Goal: Task Accomplishment & Management: Complete application form

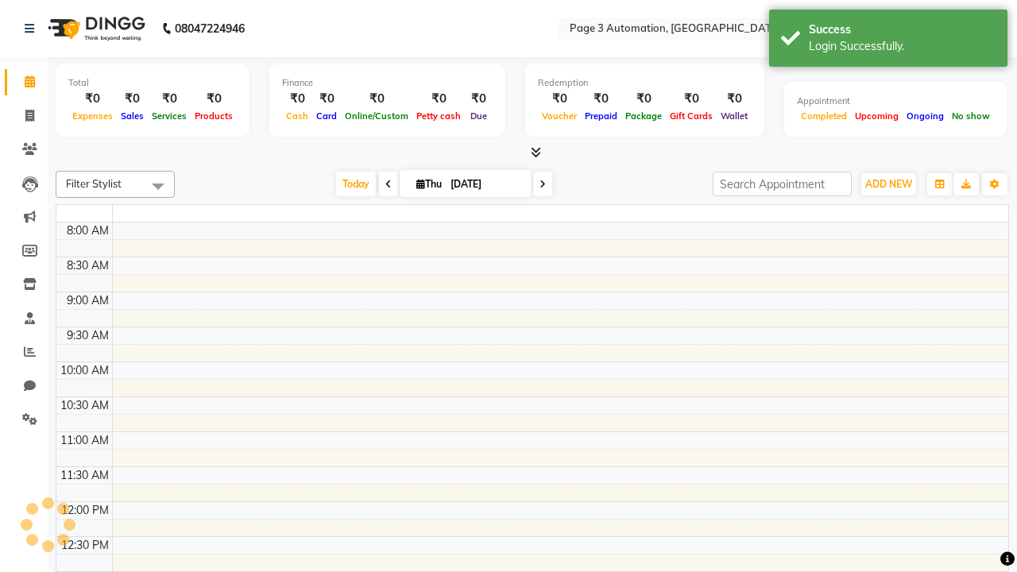
select select "en"
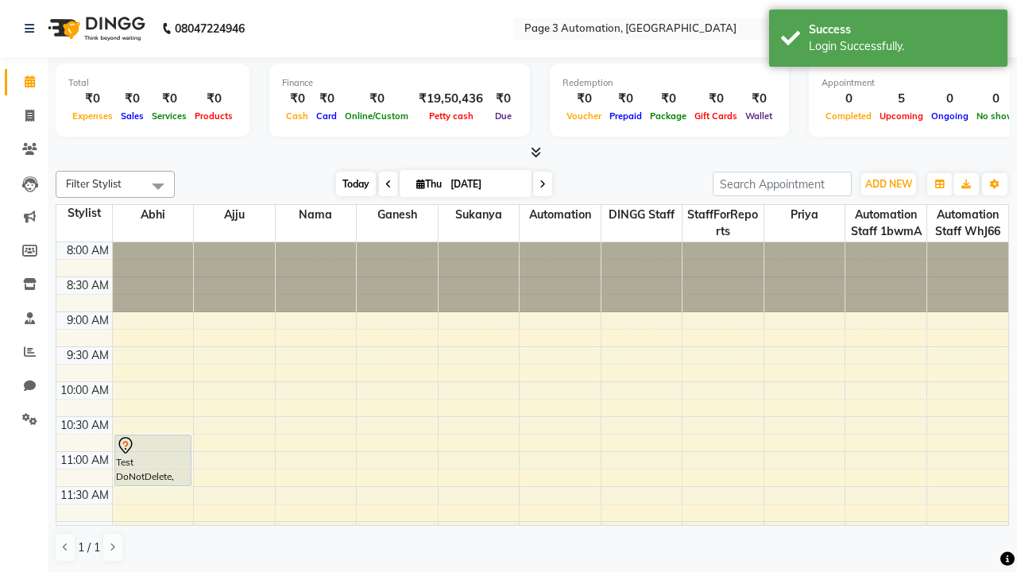
click at [348, 184] on span "Today" at bounding box center [356, 184] width 40 height 25
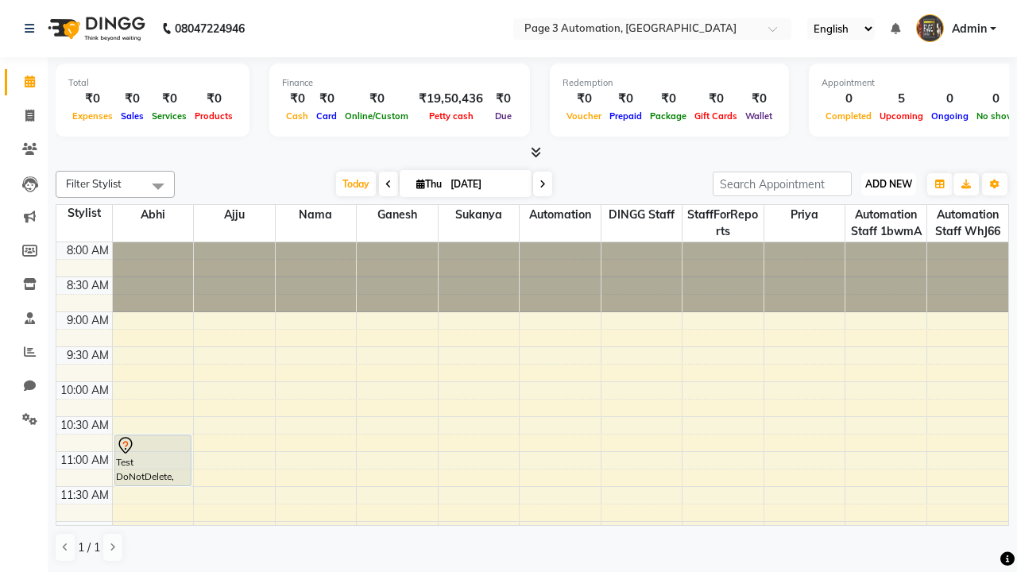
click at [889, 184] on span "ADD NEW" at bounding box center [889, 184] width 47 height 12
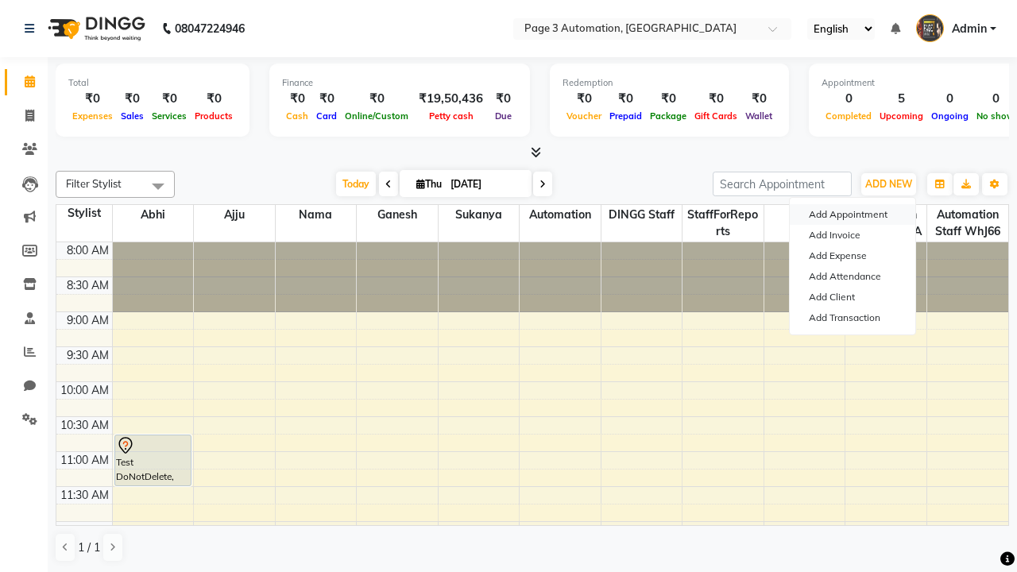
click at [853, 215] on button "Add Appointment" at bounding box center [853, 214] width 126 height 21
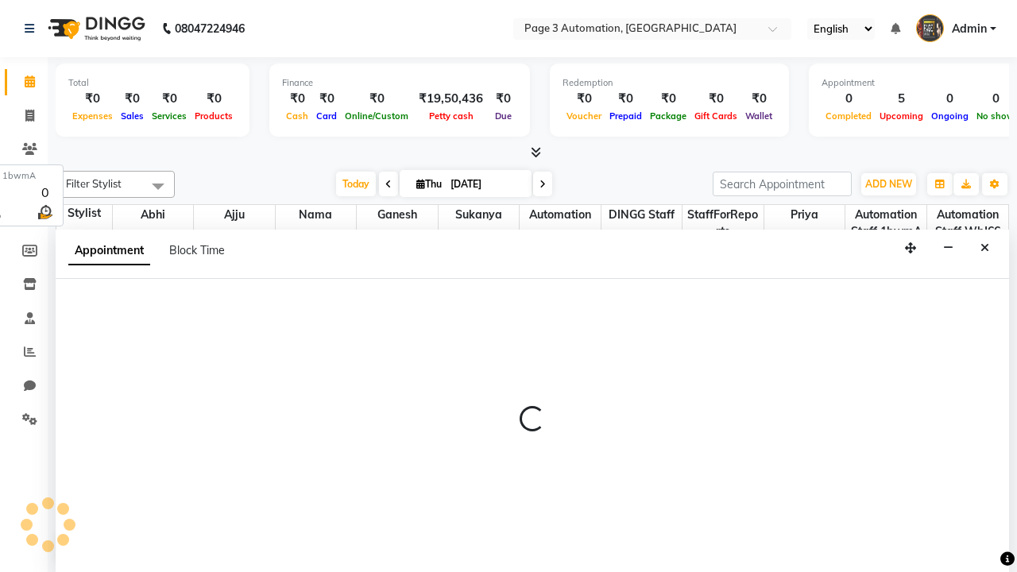
select select "tentative"
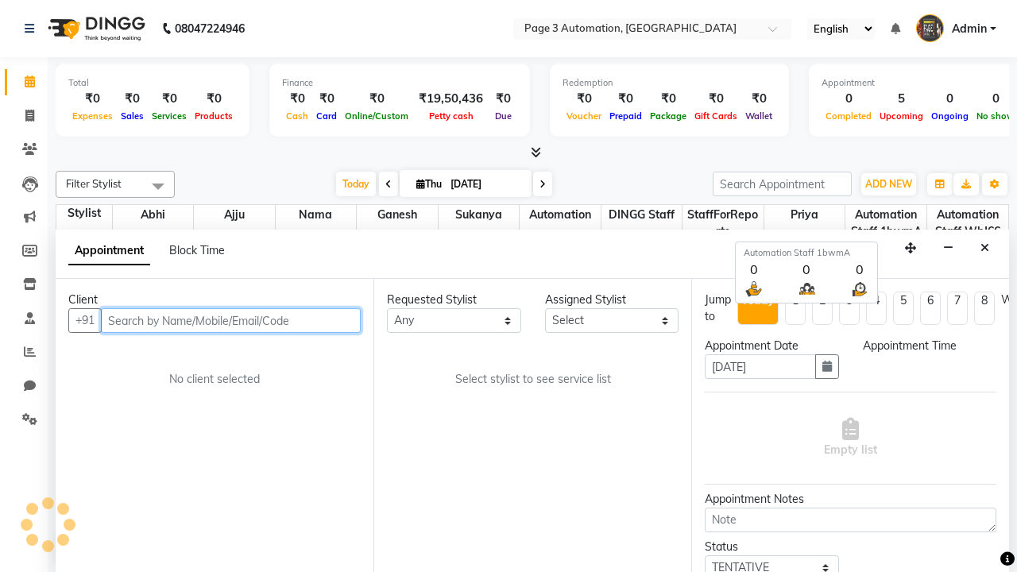
select select "540"
type input "7090909093"
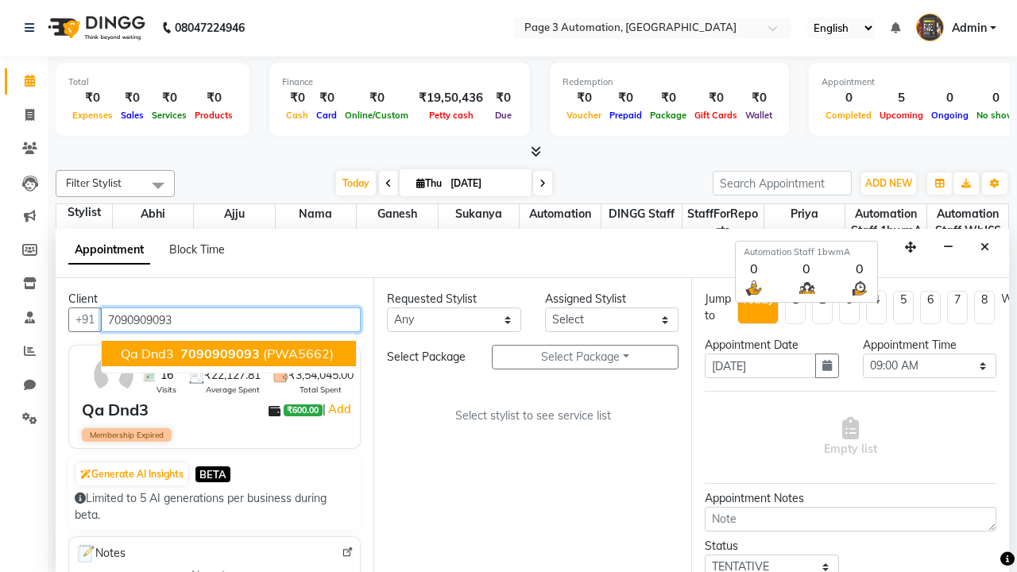
click at [229, 354] on span "7090909093" at bounding box center [219, 354] width 79 height 16
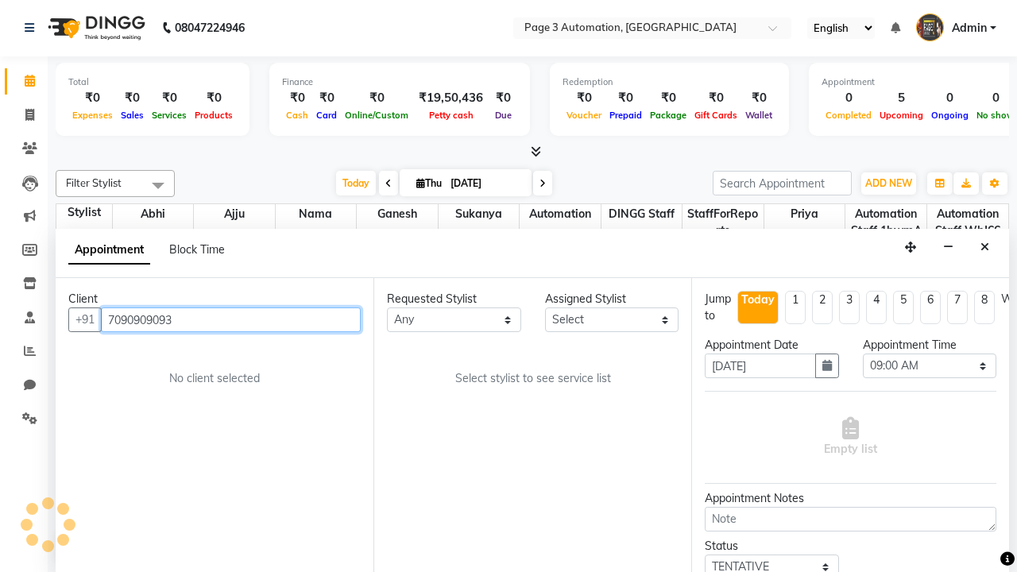
select select "712"
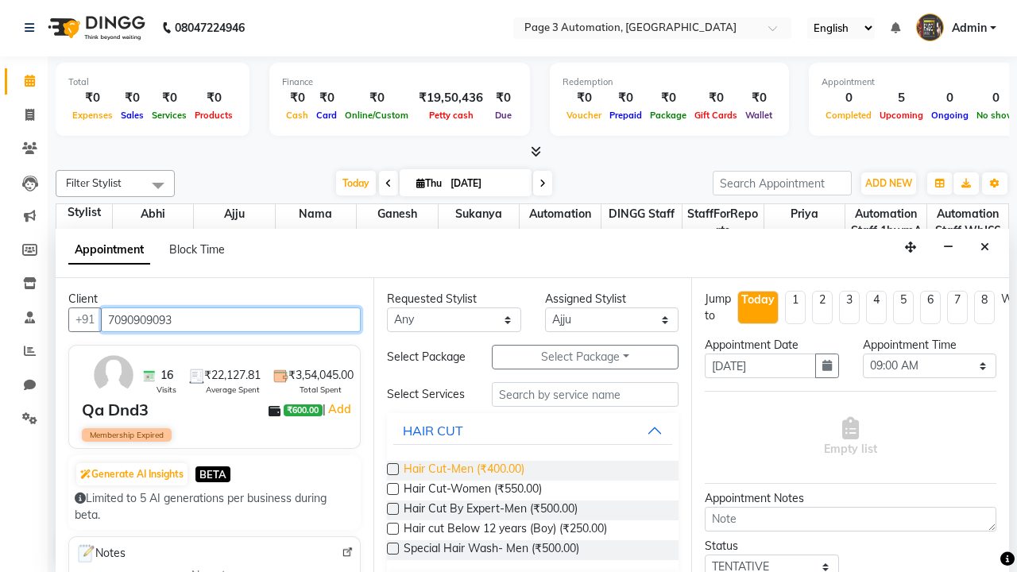
type input "7090909093"
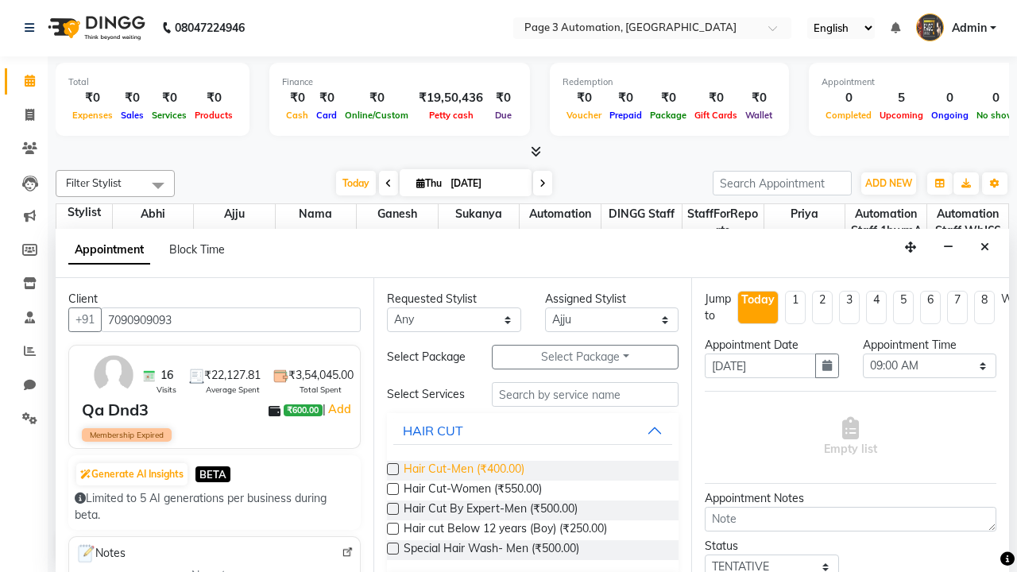
click at [463, 471] on span "Hair Cut-Men (₹400.00)" at bounding box center [464, 471] width 121 height 20
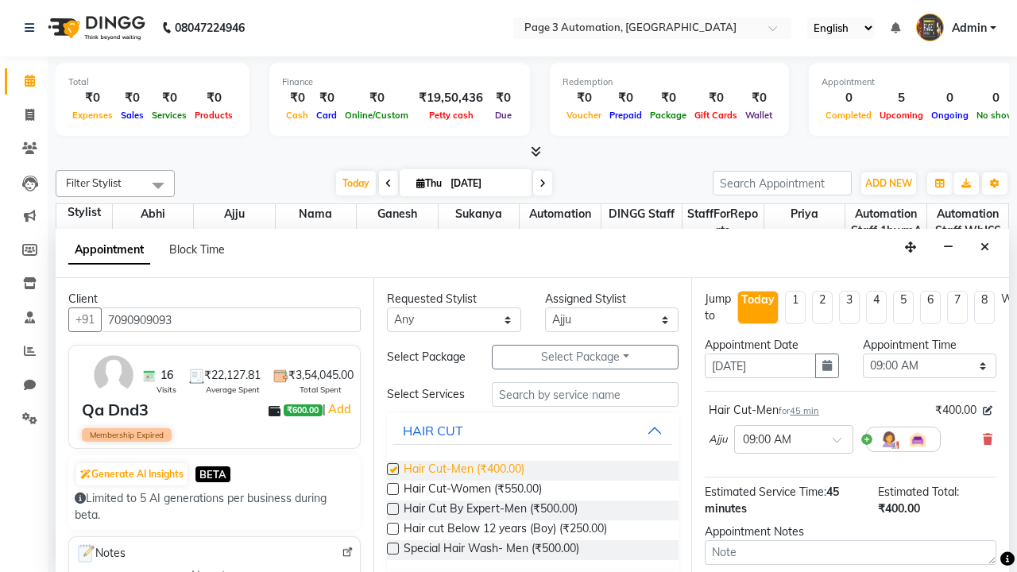
checkbox input "false"
click at [472, 490] on span "Hair Cut-Women (₹550.00)" at bounding box center [473, 491] width 138 height 20
checkbox input "true"
select select "945"
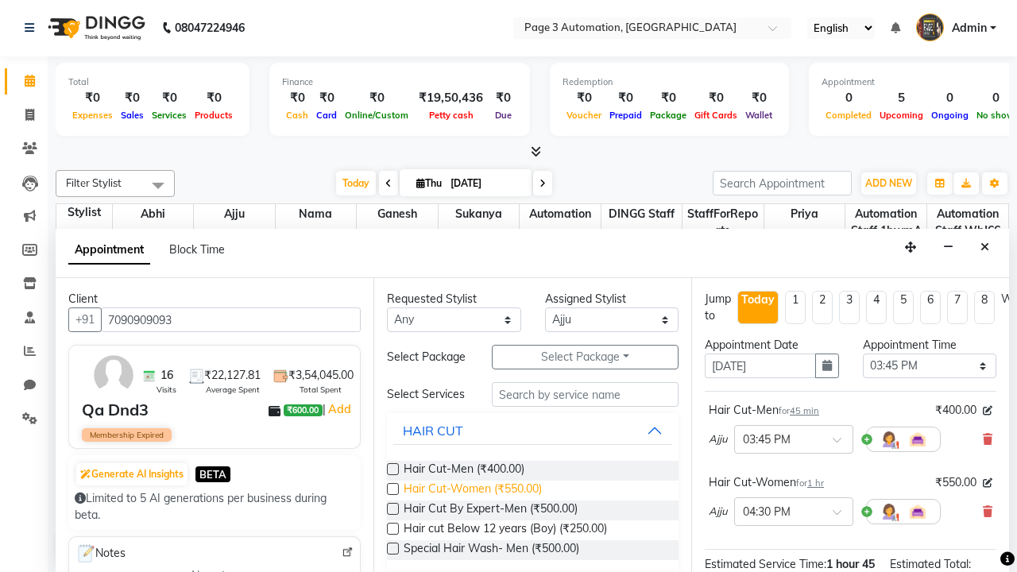
checkbox input "false"
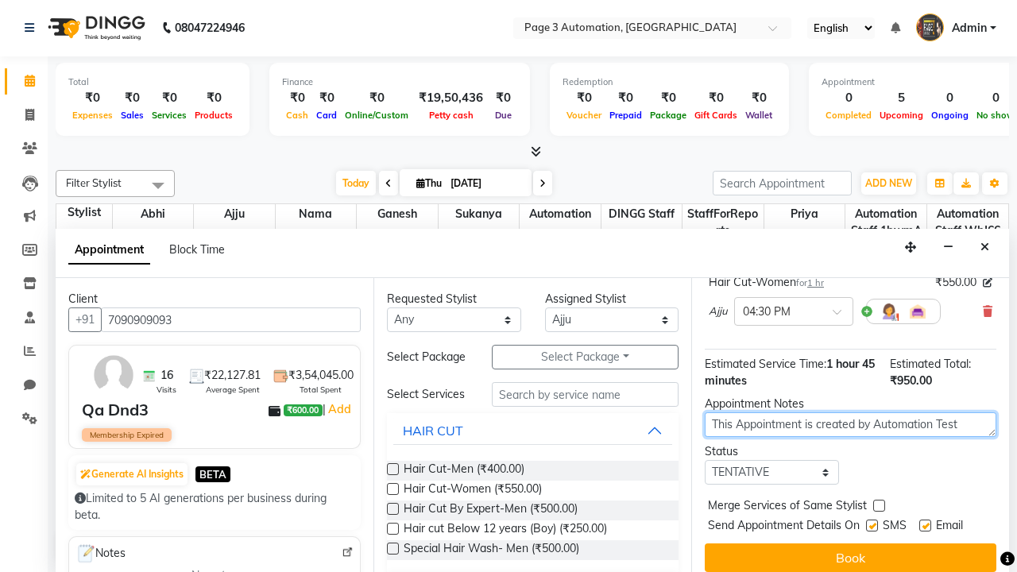
type textarea "This Appointment is created by Automation Test"
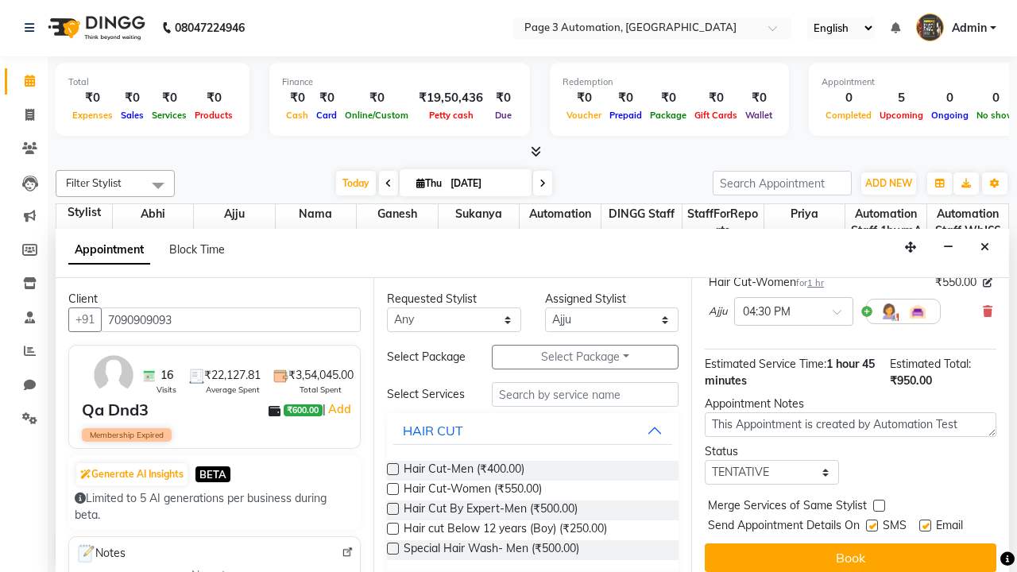
click at [879, 505] on label at bounding box center [879, 506] width 12 height 12
click at [879, 505] on input "checkbox" at bounding box center [878, 507] width 10 height 10
checkbox input "true"
click at [872, 525] on label at bounding box center [872, 526] width 12 height 12
click at [872, 525] on input "checkbox" at bounding box center [871, 527] width 10 height 10
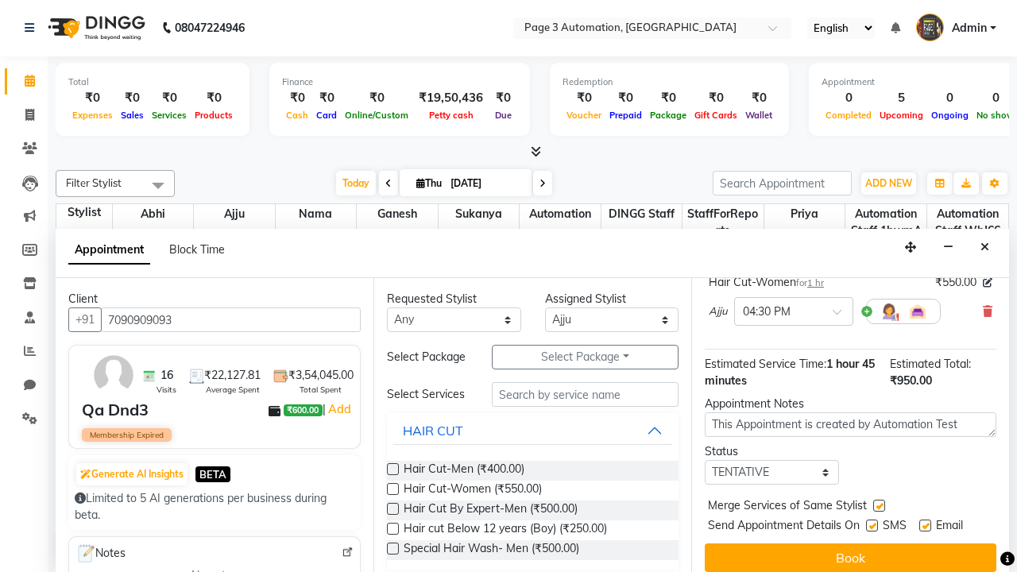
checkbox input "false"
click at [925, 525] on label at bounding box center [926, 526] width 12 height 12
click at [925, 525] on input "checkbox" at bounding box center [925, 527] width 10 height 10
checkbox input "false"
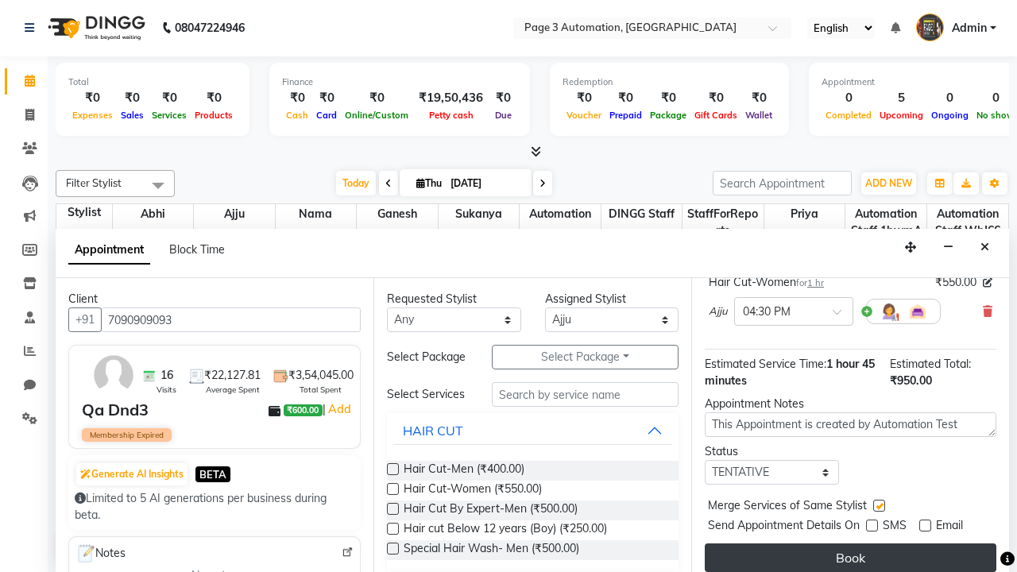
click at [850, 558] on button "Book" at bounding box center [851, 558] width 292 height 29
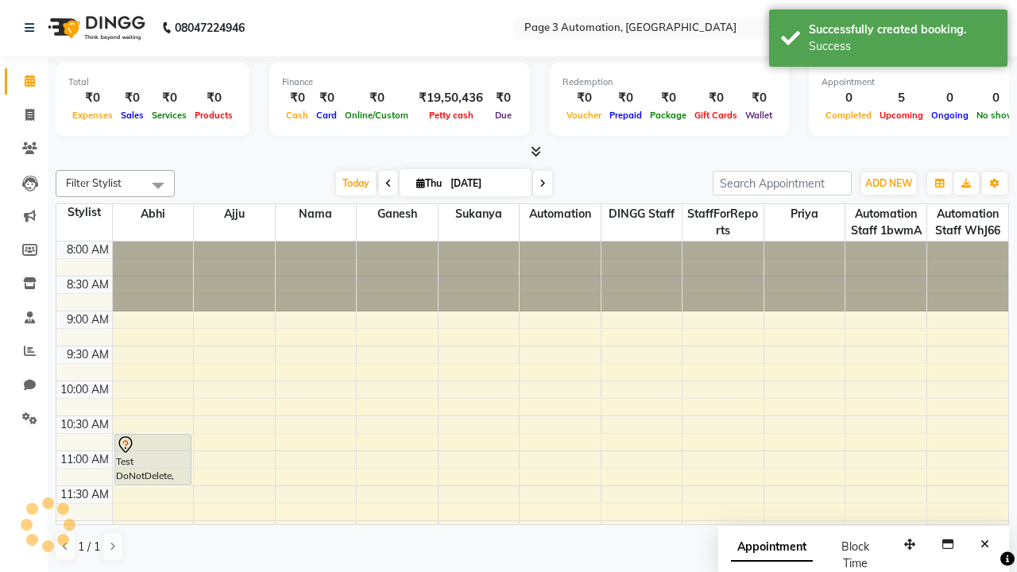
scroll to position [0, 0]
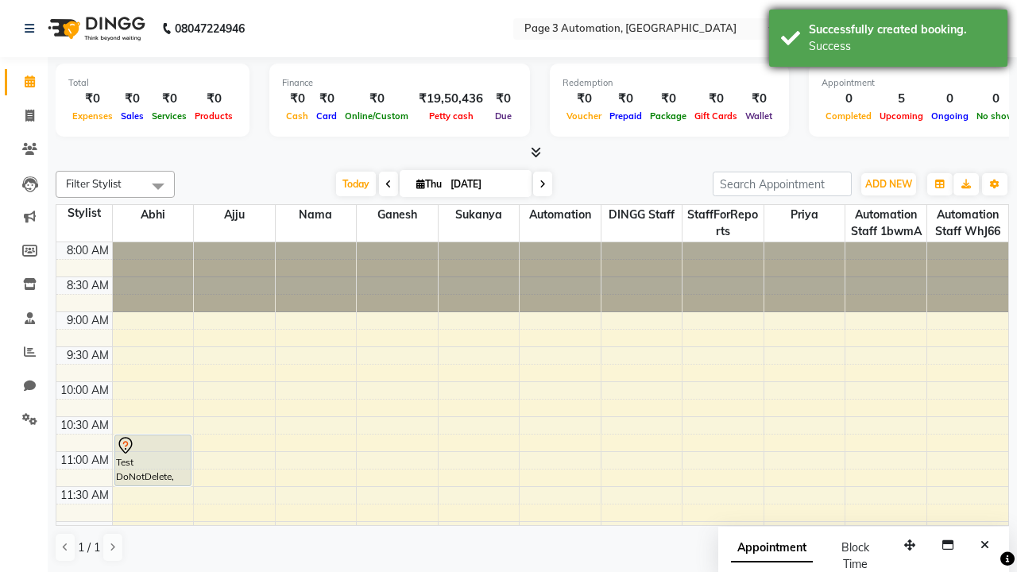
click at [889, 41] on div "Success" at bounding box center [902, 46] width 187 height 17
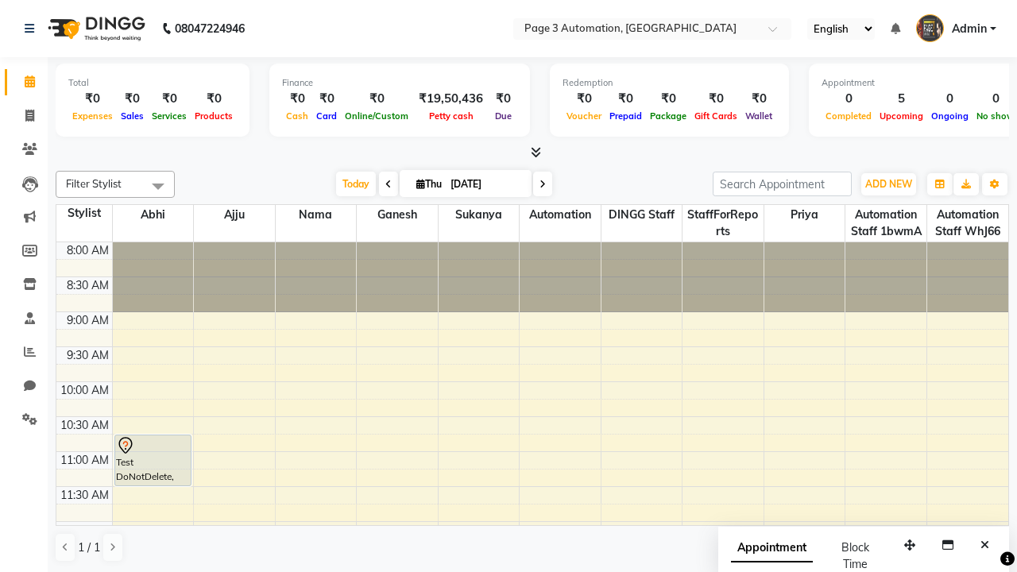
click at [158, 186] on span at bounding box center [158, 186] width 32 height 30
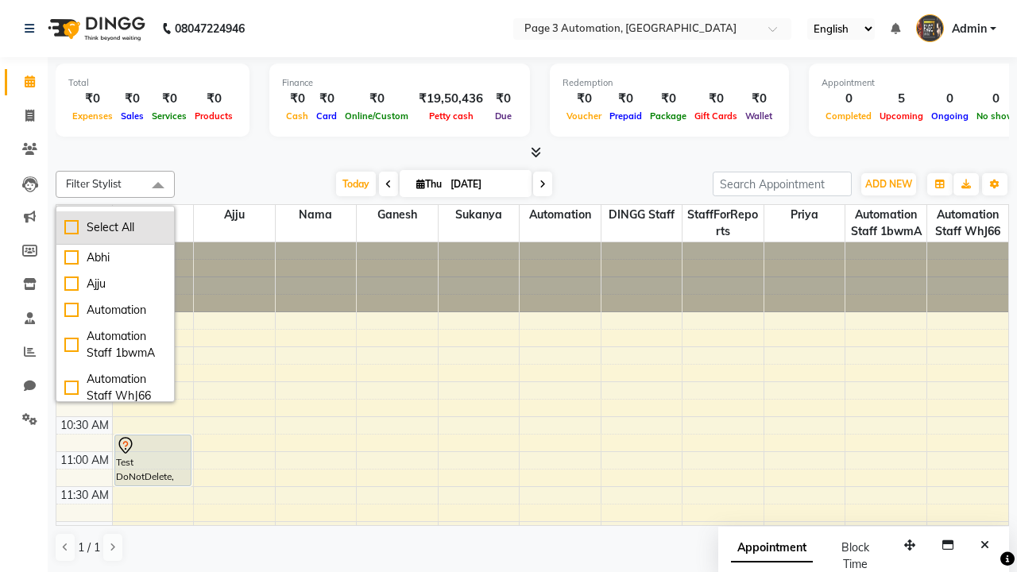
click at [115, 227] on div "Select All" at bounding box center [115, 227] width 102 height 17
checkbox input "true"
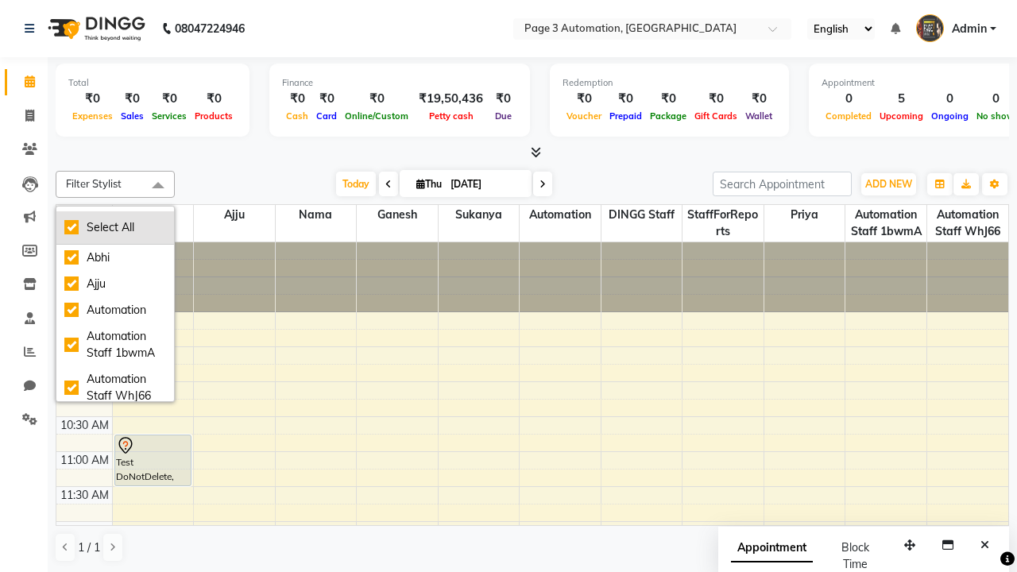
checkbox input "true"
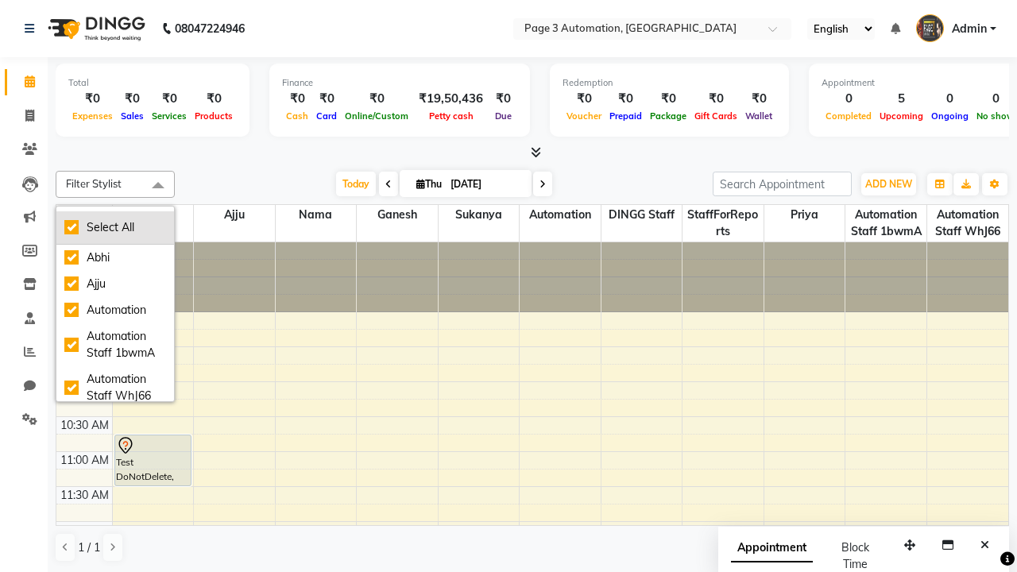
checkbox input "true"
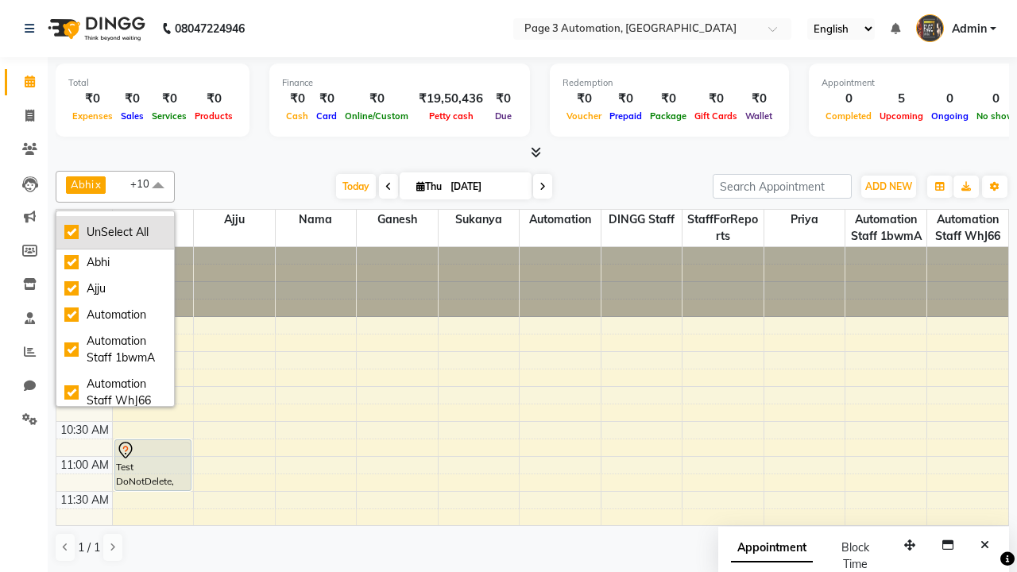
click at [115, 232] on div "UnSelect All" at bounding box center [115, 232] width 102 height 17
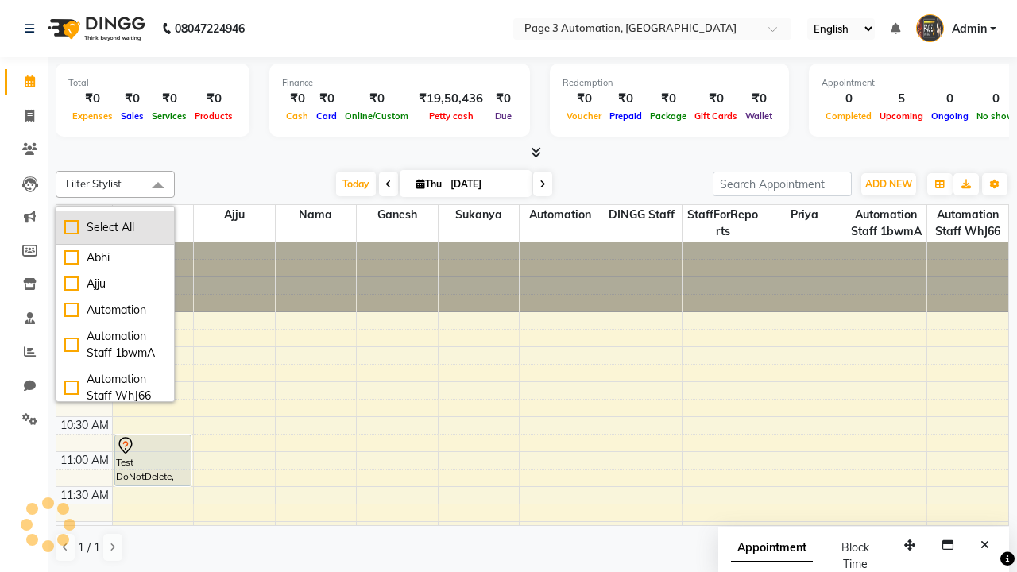
checkbox input "false"
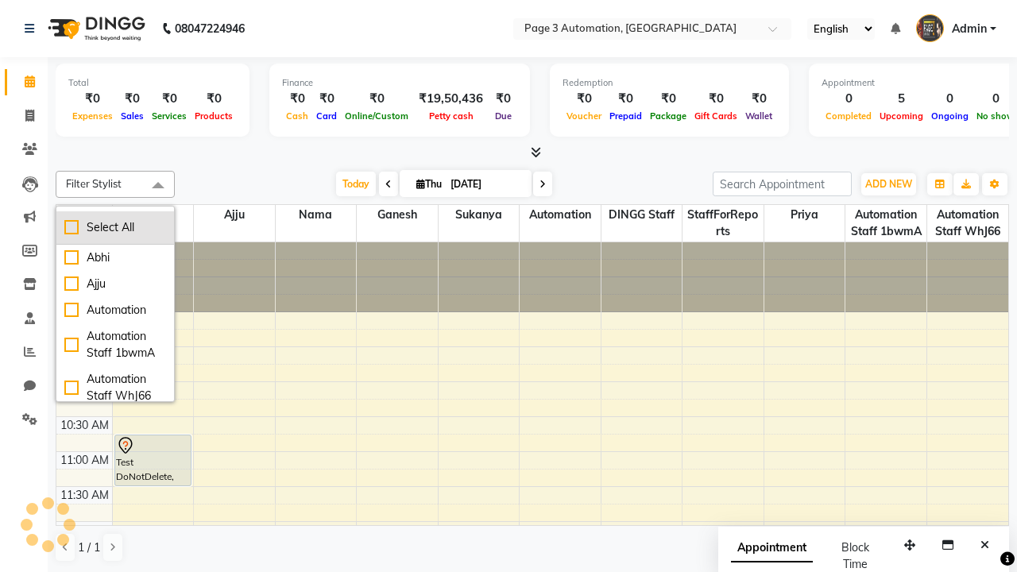
checkbox input "false"
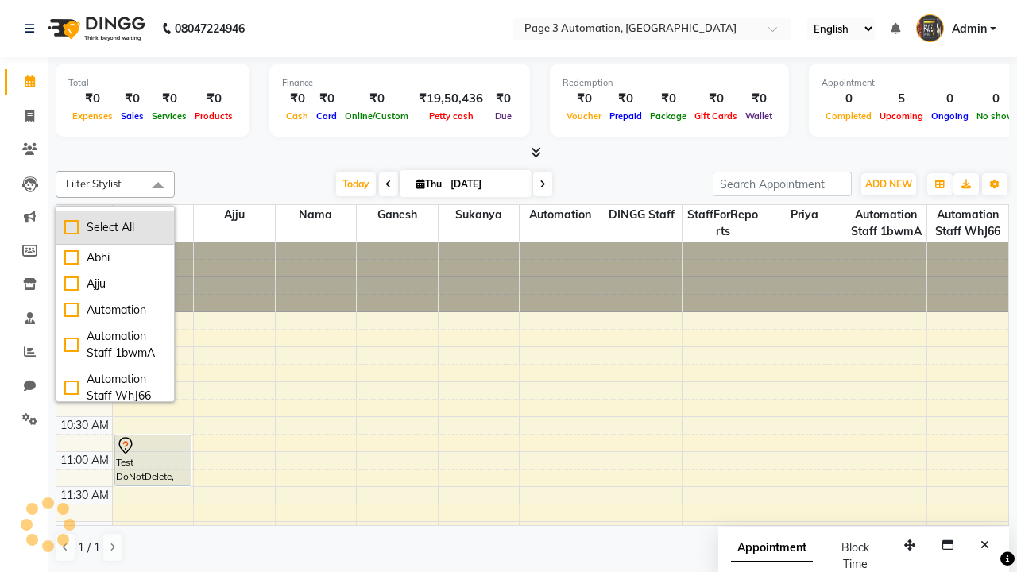
checkbox input "false"
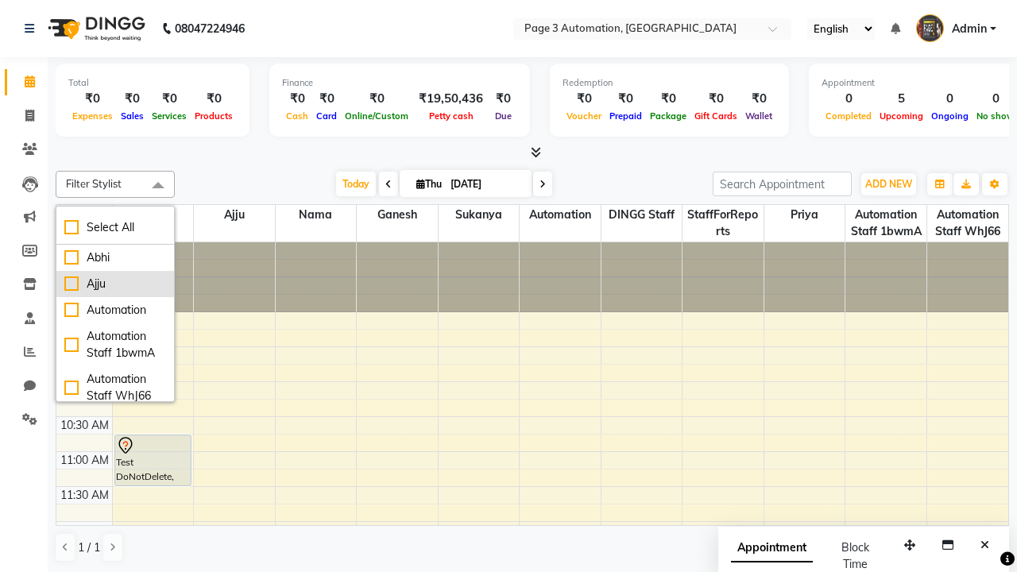
click at [115, 284] on div "Ajju" at bounding box center [115, 284] width 102 height 17
checkbox input "true"
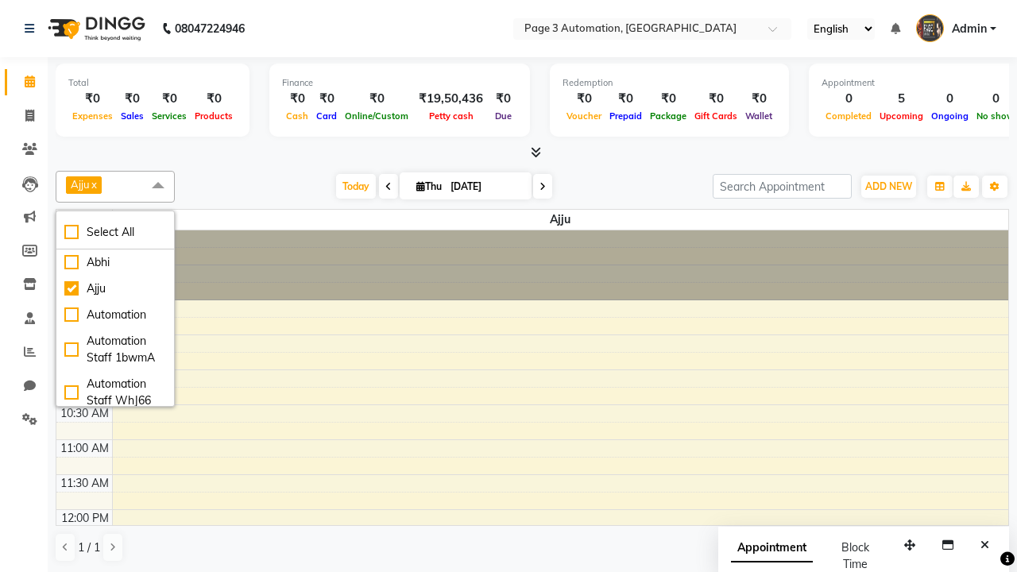
click at [158, 186] on span at bounding box center [158, 186] width 32 height 30
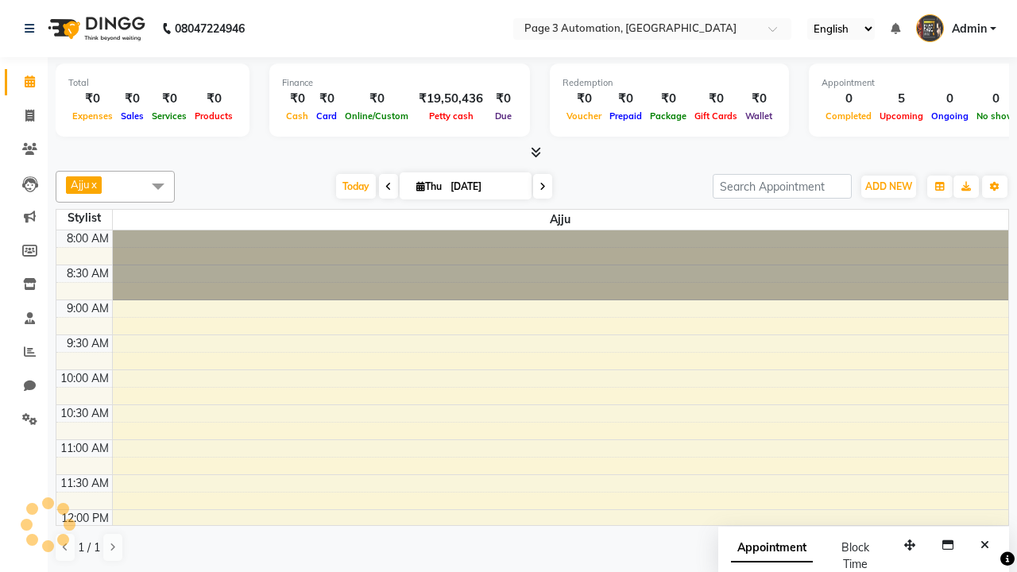
select select "7"
